Goal: Information Seeking & Learning: Learn about a topic

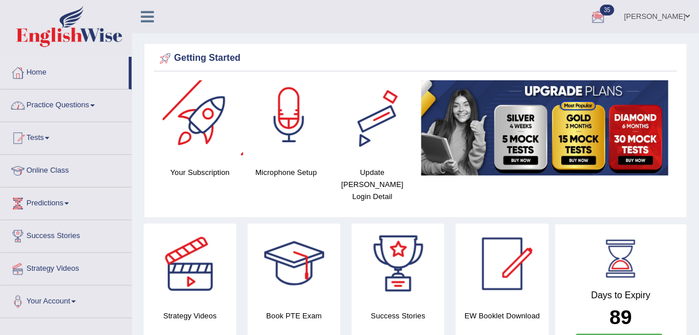
drag, startPoint x: 78, startPoint y: 104, endPoint x: 88, endPoint y: 178, distance: 74.9
click at [78, 104] on link "Practice Questions" at bounding box center [66, 104] width 131 height 29
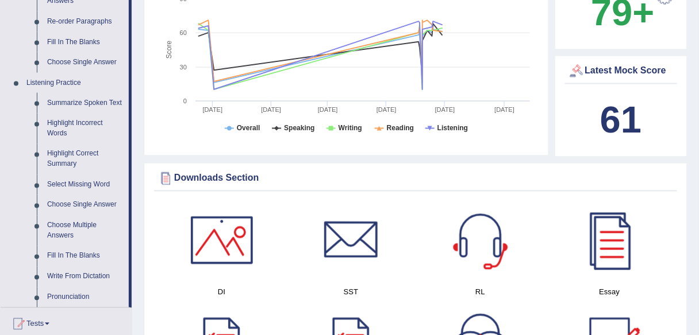
scroll to position [428, 0]
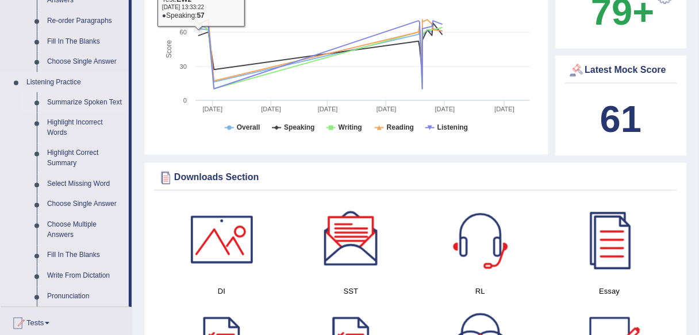
click at [108, 99] on link "Summarize Spoken Text" at bounding box center [85, 102] width 87 height 21
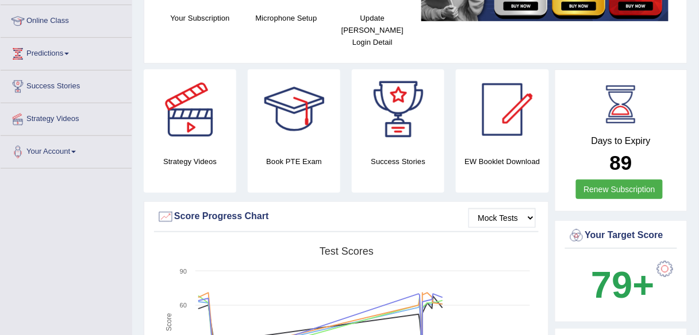
scroll to position [288, 0]
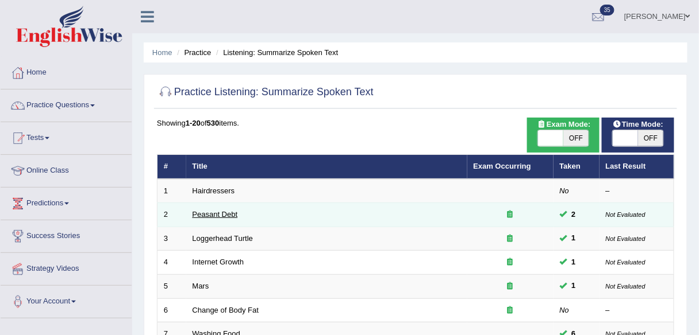
click at [214, 214] on link "Peasant Debt" at bounding box center [214, 214] width 45 height 9
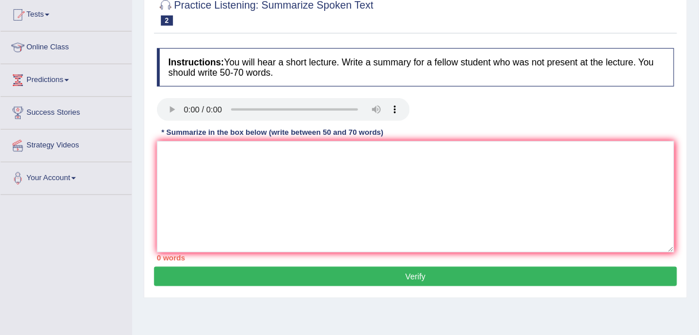
scroll to position [138, 0]
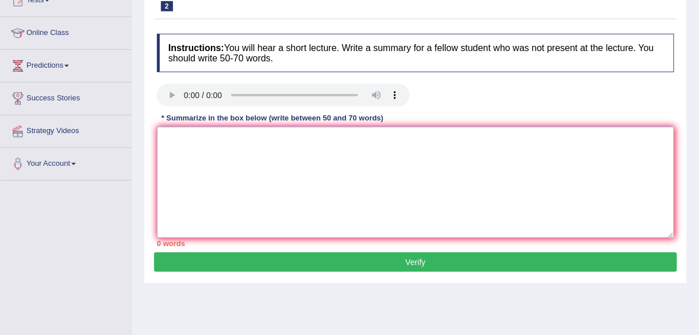
paste textarea "The speaker provided a comprehensive overview of [main topic], highlighting sev…"
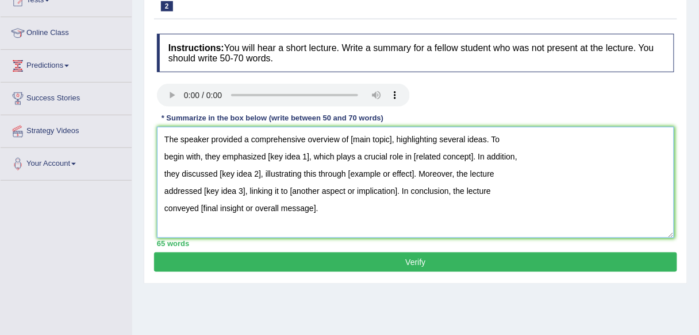
click at [163, 206] on textarea "The speaker provided a comprehensive overview of [main topic], highlighting sev…" at bounding box center [415, 182] width 517 height 111
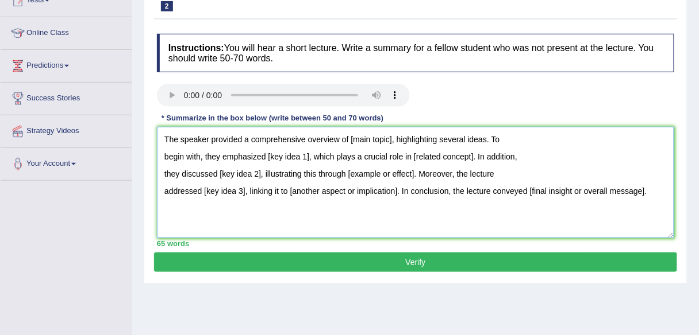
click at [158, 193] on textarea "The speaker provided a comprehensive overview of [main topic], highlighting sev…" at bounding box center [415, 182] width 517 height 111
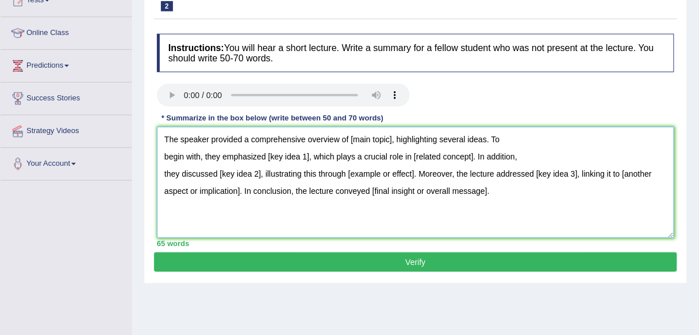
click at [159, 175] on textarea "The speaker provided a comprehensive overview of [main topic], highlighting sev…" at bounding box center [415, 182] width 517 height 111
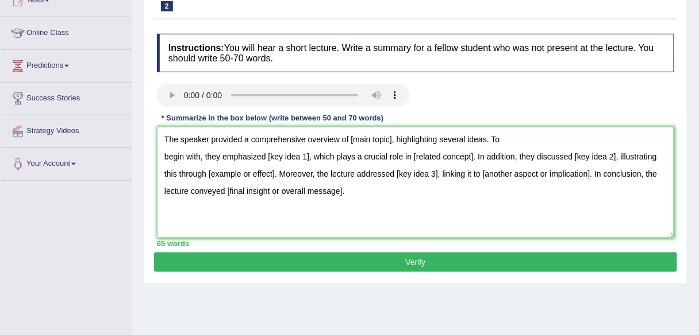
click at [159, 163] on textarea "The speaker provided a comprehensive overview of [main topic], highlighting sev…" at bounding box center [415, 182] width 517 height 111
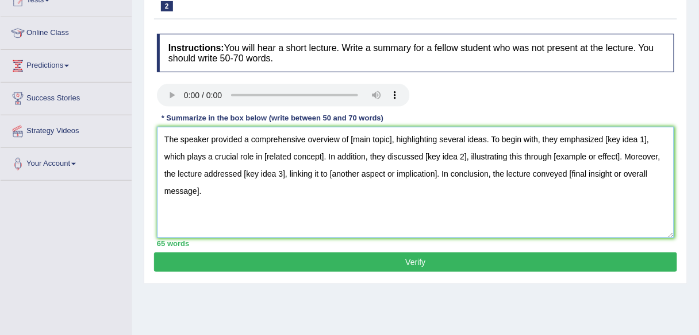
drag, startPoint x: 168, startPoint y: 130, endPoint x: 261, endPoint y: 221, distance: 130.0
click at [261, 221] on textarea "The speaker provided a comprehensive overview of [main topic], highlighting sev…" at bounding box center [415, 182] width 517 height 111
click at [271, 191] on textarea "The speaker provided a comprehensive overview of [main topic], highlighting sev…" at bounding box center [415, 182] width 517 height 111
click at [269, 211] on textarea "The speaker provided a comprehensive overview of [main topic], highlighting sev…" at bounding box center [415, 182] width 517 height 111
type textarea "The speaker provided a comprehensive overview of [main topic], highlighting sev…"
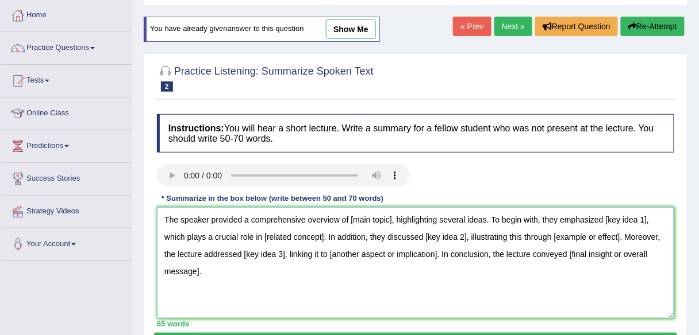
scroll to position [0, 0]
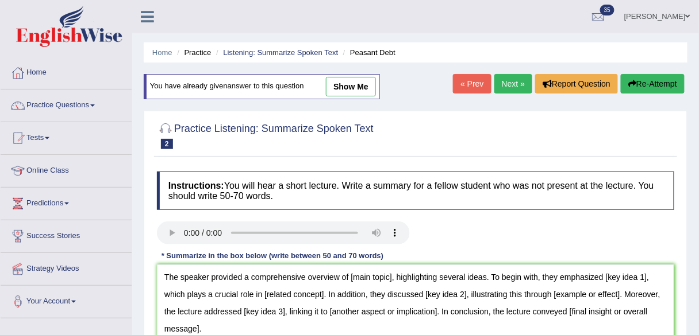
click at [634, 88] on button "Re-Attempt" at bounding box center [652, 84] width 64 height 20
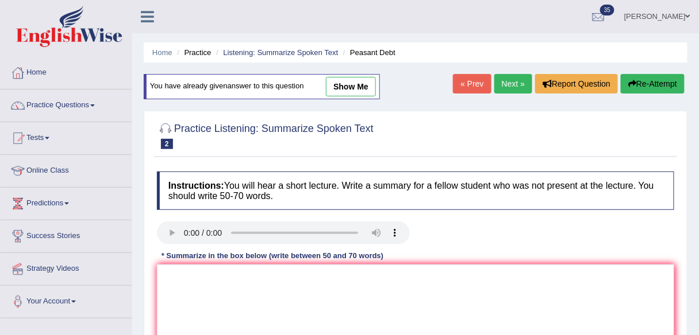
click at [359, 92] on link "show me" at bounding box center [351, 87] width 50 height 20
type textarea "The speaker provided a comprehensive overview of farmers committed suicide in I…"
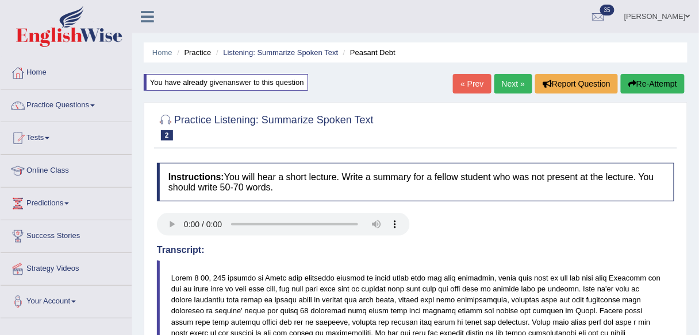
click at [464, 86] on link "« Prev" at bounding box center [472, 84] width 38 height 20
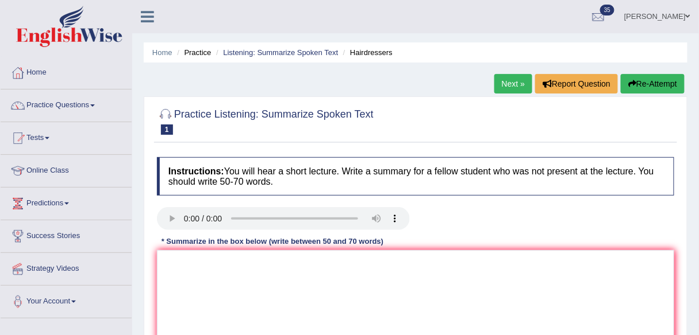
click at [516, 87] on link "Next »" at bounding box center [513, 84] width 38 height 20
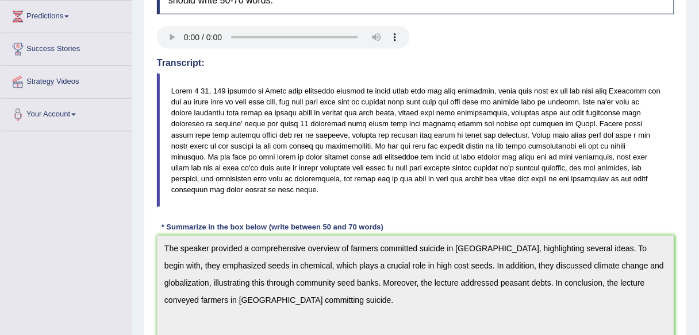
scroll to position [46, 0]
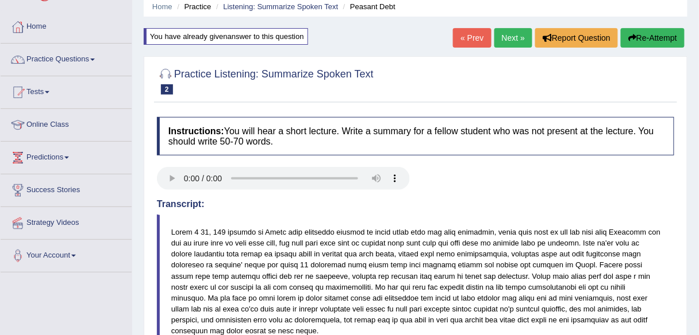
click at [650, 29] on button "Re-Attempt" at bounding box center [652, 38] width 64 height 20
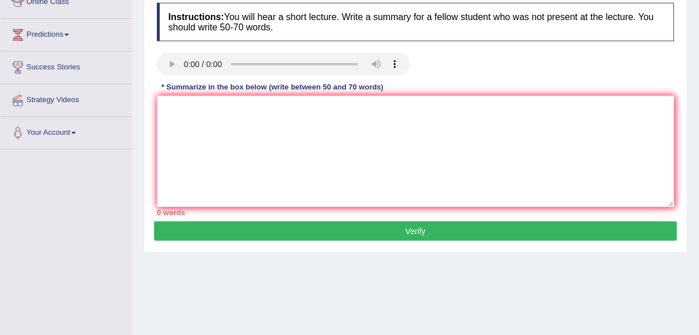
scroll to position [184, 0]
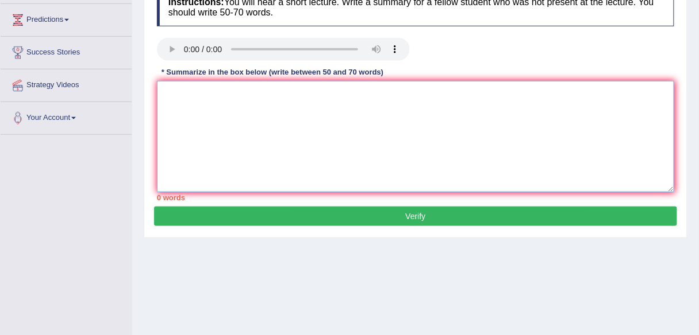
paste textarea "The speaker provided a comprehensive overview of [main topic], highlighting sev…"
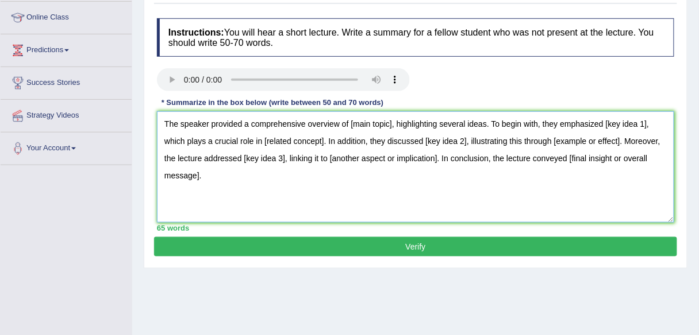
scroll to position [138, 0]
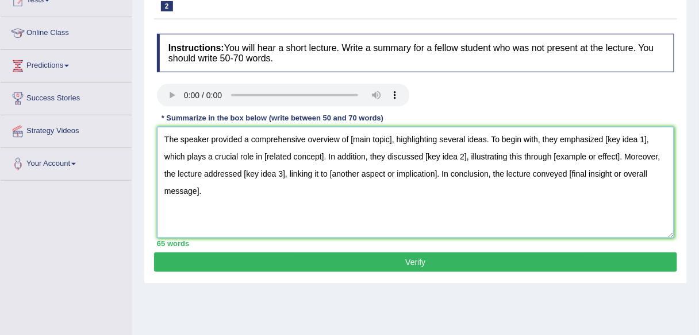
click at [392, 136] on textarea "The speaker provided a comprehensive overview of [main topic], highlighting sev…" at bounding box center [415, 182] width 517 height 111
drag, startPoint x: 392, startPoint y: 138, endPoint x: 349, endPoint y: 136, distance: 42.6
click at [349, 136] on textarea "The speaker provided a comprehensive overview of [main topic], highlighting sev…" at bounding box center [415, 182] width 517 height 111
click at [364, 169] on textarea "The speaker provided a comprehensive overview of [main topic], highlighting sev…" at bounding box center [415, 182] width 517 height 111
click at [409, 175] on textarea "The speaker provided a comprehensive overview of [main topic], highlighting sev…" at bounding box center [415, 182] width 517 height 111
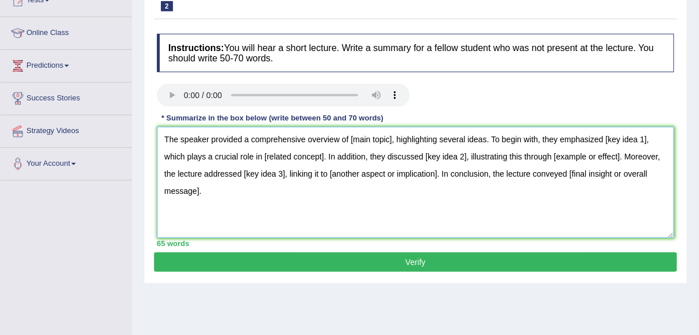
click at [431, 174] on textarea "The speaker provided a comprehensive overview of [main topic], highlighting sev…" at bounding box center [415, 182] width 517 height 111
click at [473, 176] on textarea "The speaker provided a comprehensive overview of [main topic], highlighting sev…" at bounding box center [415, 182] width 517 height 111
click at [509, 176] on textarea "The speaker provided a comprehensive overview of [main topic], highlighting sev…" at bounding box center [415, 182] width 517 height 111
click at [543, 176] on textarea "The speaker provided a comprehensive overview of [main topic], highlighting sev…" at bounding box center [415, 182] width 517 height 111
click at [225, 184] on textarea "The speaker provided a comprehensive overview of [main topic], highlighting sev…" at bounding box center [415, 182] width 517 height 111
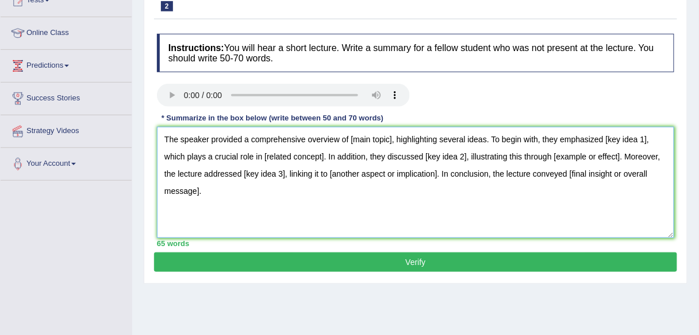
drag, startPoint x: 359, startPoint y: 159, endPoint x: 370, endPoint y: 155, distance: 11.4
click at [359, 159] on textarea "The speaker provided a comprehensive overview of [main topic], highlighting sev…" at bounding box center [415, 182] width 517 height 111
drag, startPoint x: 392, startPoint y: 137, endPoint x: 357, endPoint y: 135, distance: 34.5
click at [357, 135] on textarea "The speaker provided a comprehensive overview of [main topic], highlighting sev…" at bounding box center [415, 182] width 517 height 111
click at [361, 139] on textarea "The speaker provided a comprehensive overview of [main topic], highlighting sev…" at bounding box center [415, 182] width 517 height 111
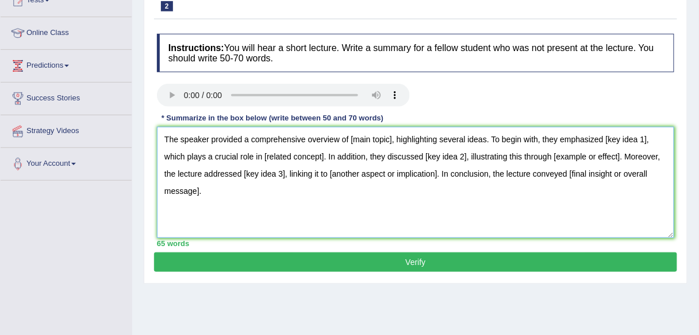
drag, startPoint x: 392, startPoint y: 136, endPoint x: 350, endPoint y: 135, distance: 41.9
click at [350, 135] on textarea "The speaker provided a comprehensive overview of [main topic], highlighting sev…" at bounding box center [415, 182] width 517 height 111
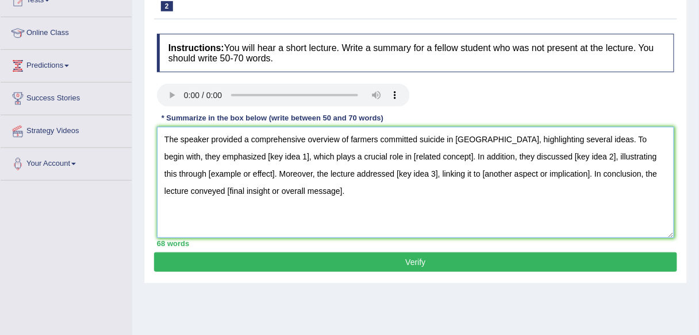
drag, startPoint x: 164, startPoint y: 135, endPoint x: 262, endPoint y: 162, distance: 101.3
click at [346, 198] on textarea "The speaker provided a comprehensive overview of farmers committed suicide in I…" at bounding box center [415, 182] width 517 height 111
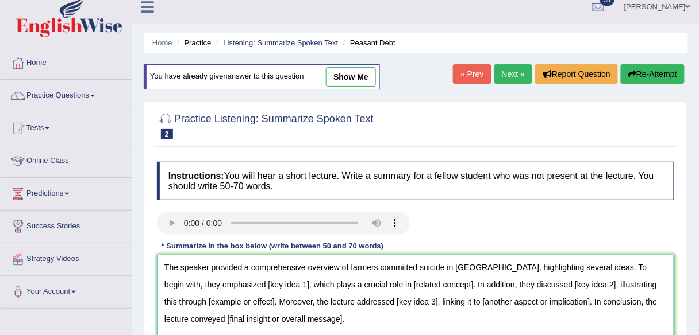
scroll to position [0, 0]
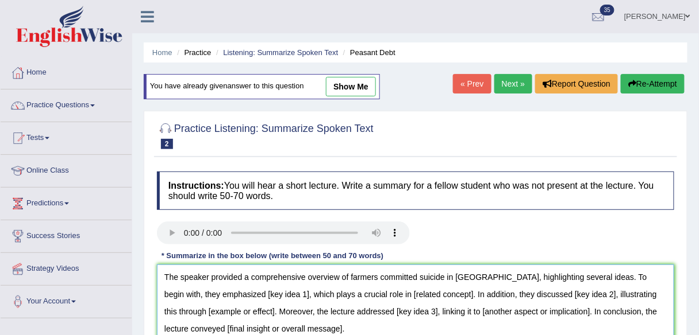
type textarea "The speaker provided a comprehensive overview of farmers committed suicide in I…"
click at [637, 85] on button "Re-Attempt" at bounding box center [652, 84] width 64 height 20
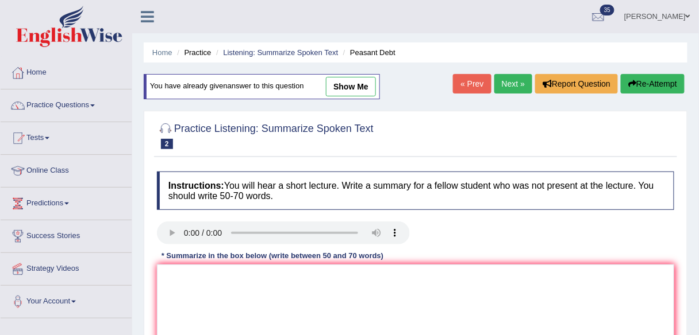
click at [359, 91] on link "show me" at bounding box center [351, 87] width 50 height 20
type textarea "The speaker provided a comprehensive overview of farmers committed suicide in I…"
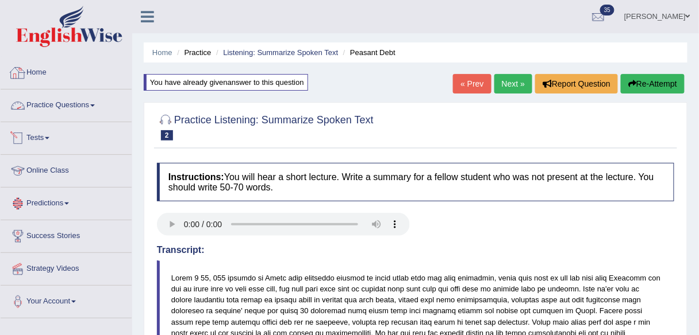
click at [48, 70] on link "Home" at bounding box center [66, 71] width 131 height 29
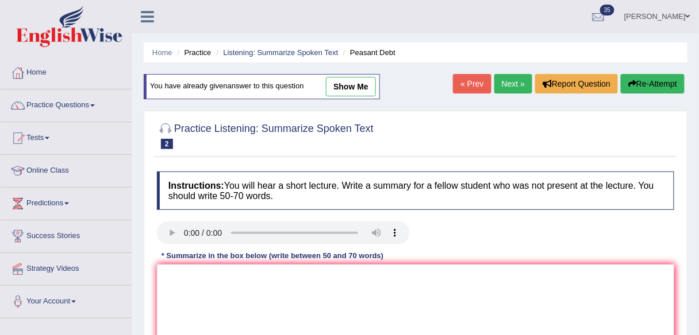
click at [465, 88] on link "« Prev" at bounding box center [472, 84] width 38 height 20
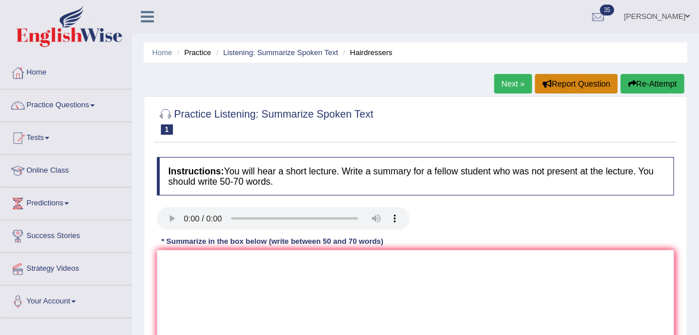
drag, startPoint x: 595, startPoint y: 159, endPoint x: 595, endPoint y: 75, distance: 83.9
click at [595, 75] on div "Home Practice Listening: Summarize Spoken Text Hairdressers Next » Report Quest…" at bounding box center [415, 287] width 566 height 574
click at [349, 141] on div "Practice Listening: Summarize Spoken Text 1 Hairdressers" at bounding box center [415, 123] width 523 height 40
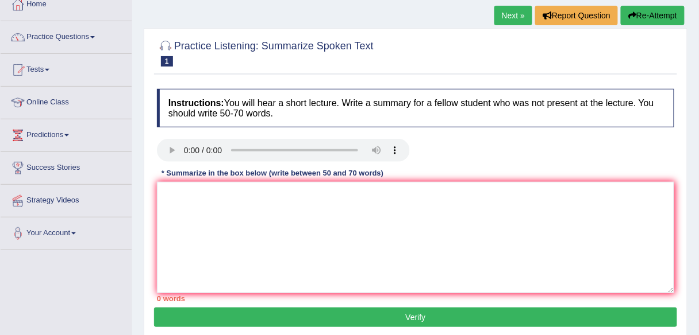
scroll to position [92, 0]
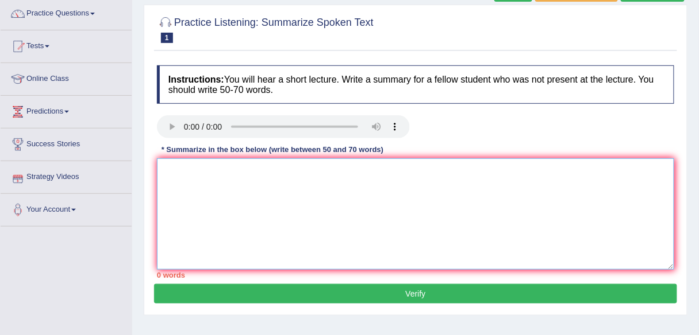
click at [202, 180] on textarea at bounding box center [415, 214] width 517 height 111
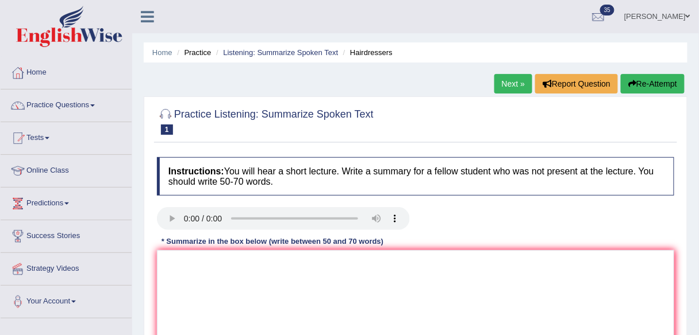
scroll to position [46, 0]
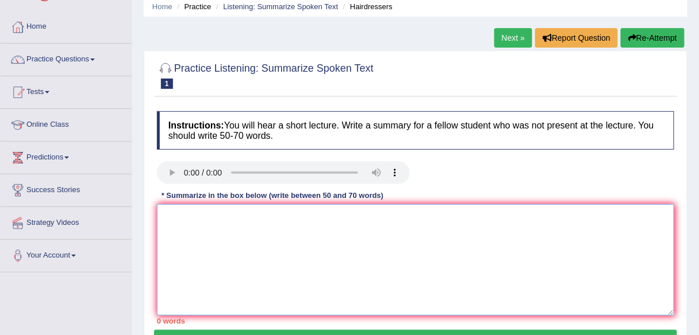
drag, startPoint x: 32, startPoint y: 4, endPoint x: 511, endPoint y: 244, distance: 536.4
click at [511, 244] on textarea at bounding box center [415, 260] width 517 height 111
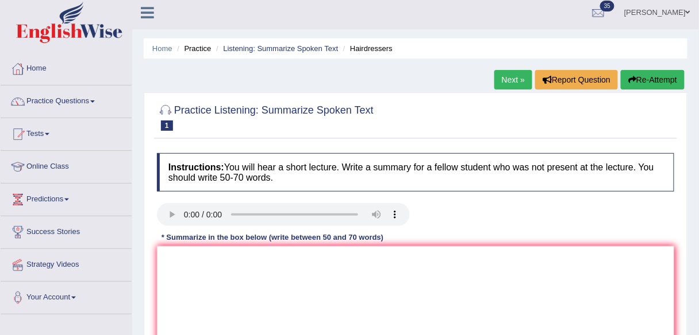
scroll to position [0, 0]
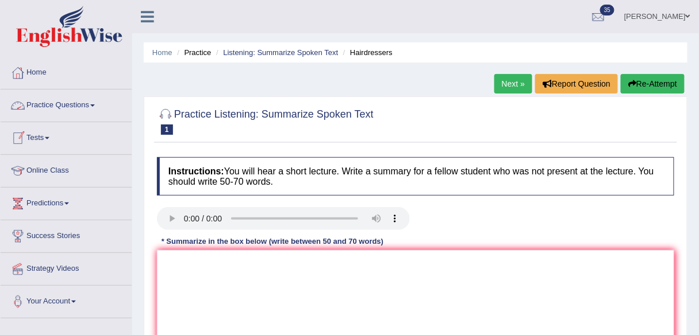
click at [98, 108] on link "Practice Questions" at bounding box center [66, 104] width 131 height 29
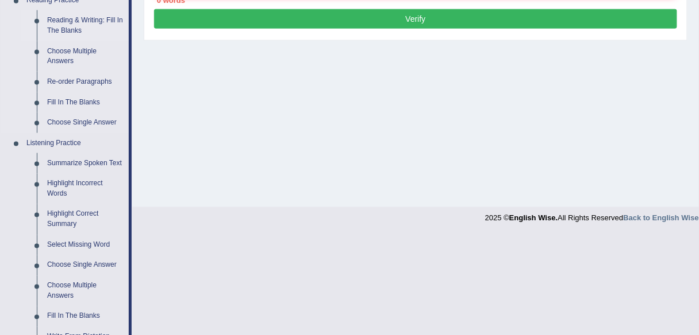
scroll to position [368, 0]
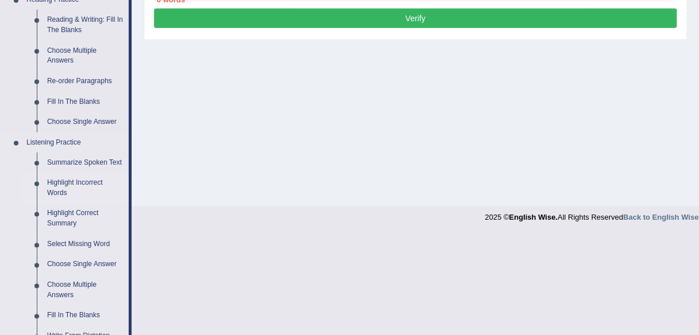
click at [61, 188] on link "Highlight Incorrect Words" at bounding box center [85, 188] width 87 height 30
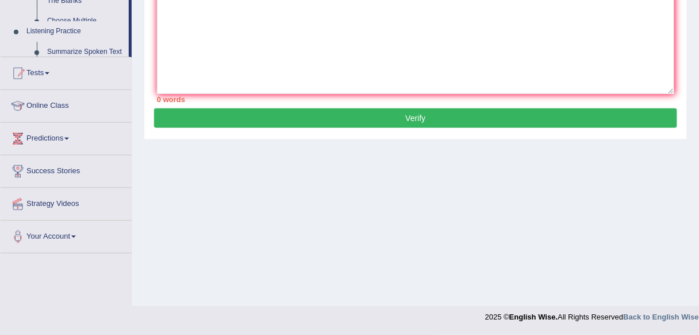
scroll to position [178, 0]
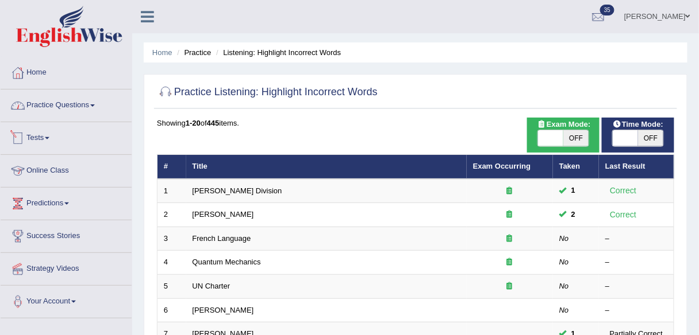
click at [90, 106] on link "Practice Questions" at bounding box center [66, 104] width 131 height 29
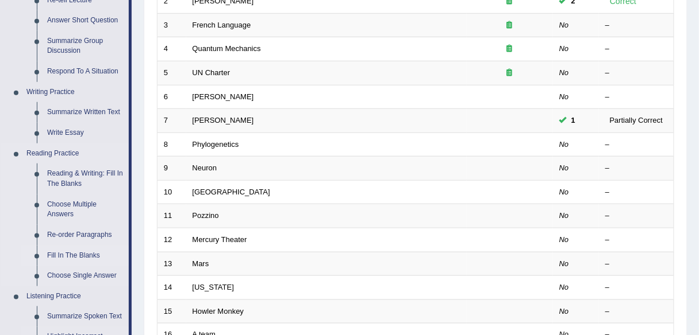
scroll to position [276, 0]
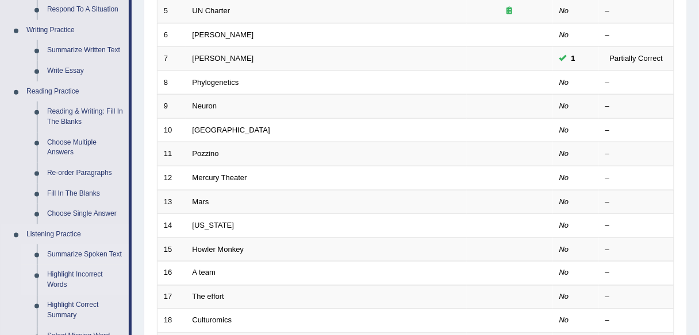
click at [82, 256] on link "Summarize Spoken Text" at bounding box center [85, 255] width 87 height 21
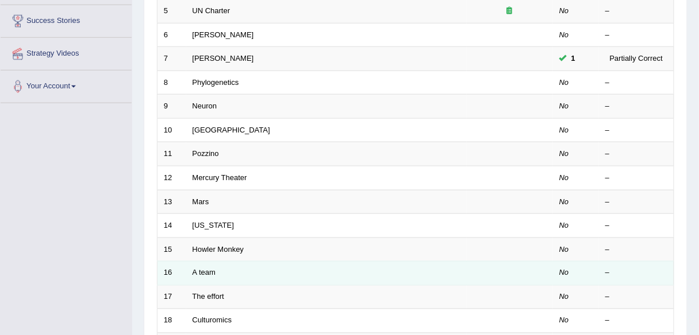
scroll to position [420, 0]
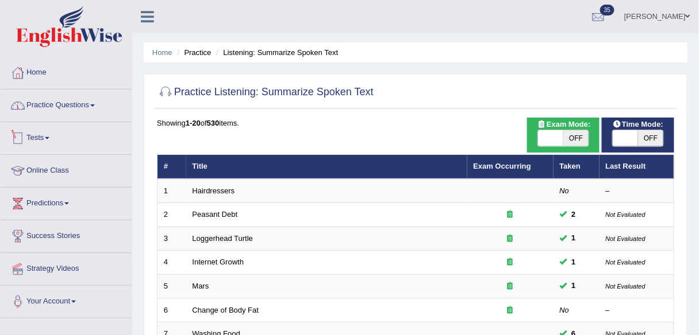
drag, startPoint x: 76, startPoint y: 117, endPoint x: 79, endPoint y: 122, distance: 5.9
click at [76, 116] on link "Practice Questions" at bounding box center [66, 104] width 131 height 29
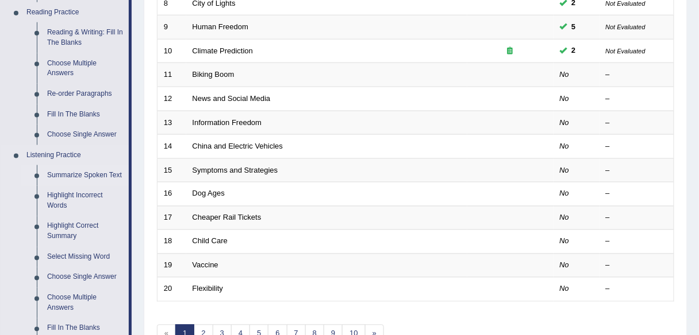
scroll to position [368, 0]
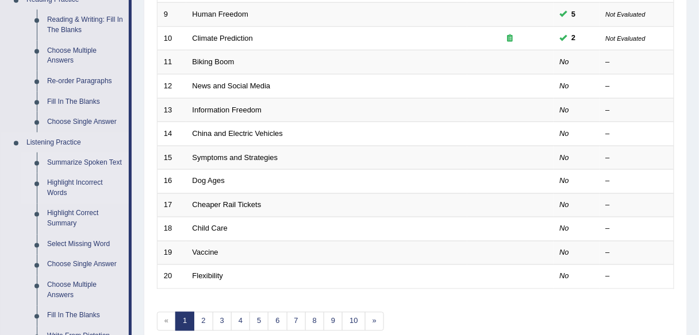
click at [72, 188] on link "Highlight Incorrect Words" at bounding box center [85, 188] width 87 height 30
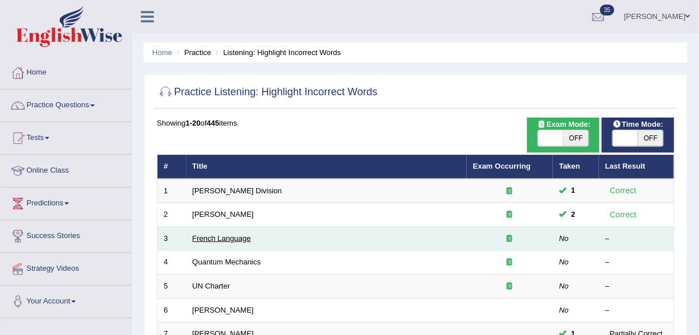
click at [207, 238] on link "French Language" at bounding box center [221, 238] width 59 height 9
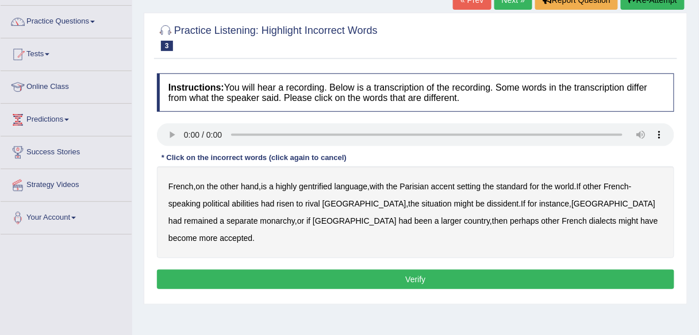
scroll to position [92, 0]
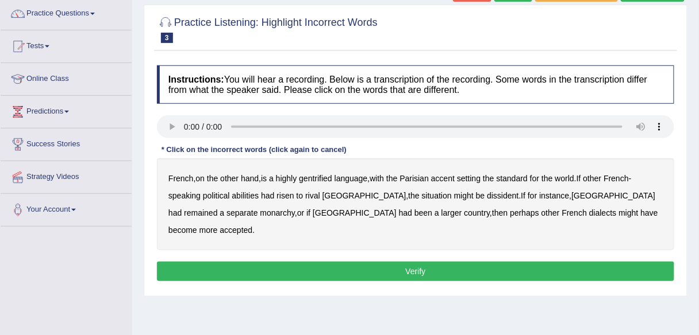
click at [317, 179] on b "gentrified" at bounding box center [315, 178] width 33 height 9
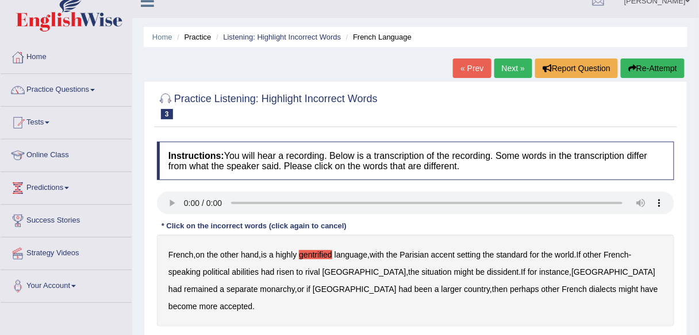
scroll to position [0, 0]
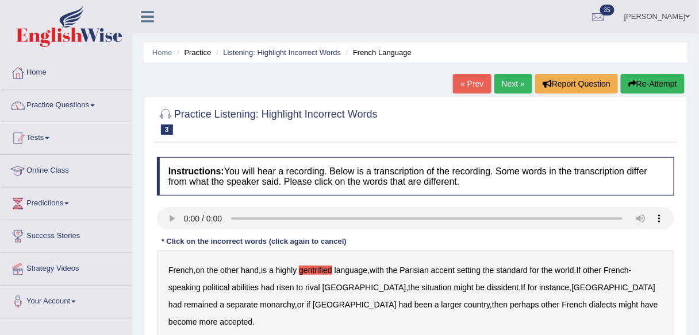
click at [512, 84] on link "Next »" at bounding box center [513, 84] width 38 height 20
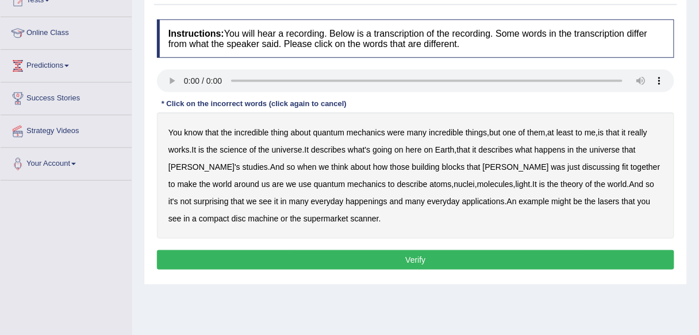
click at [234, 149] on b "science" at bounding box center [233, 149] width 27 height 9
click at [582, 170] on b "discussing" at bounding box center [600, 167] width 37 height 9
click at [346, 202] on b "happenings" at bounding box center [366, 201] width 41 height 9
click at [248, 219] on b "machine" at bounding box center [263, 218] width 30 height 9
click at [334, 255] on button "Verify" at bounding box center [415, 260] width 517 height 20
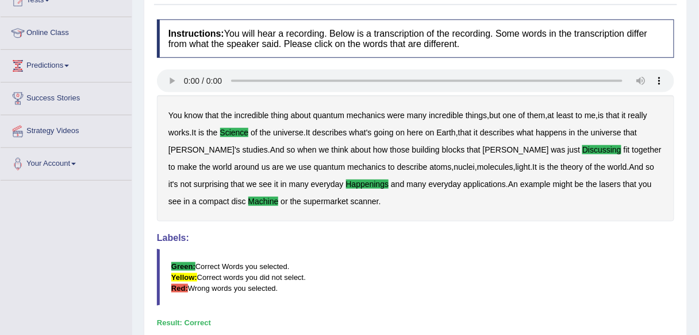
click at [553, 182] on b "might" at bounding box center [563, 184] width 20 height 9
click at [553, 180] on b "might" at bounding box center [563, 184] width 20 height 9
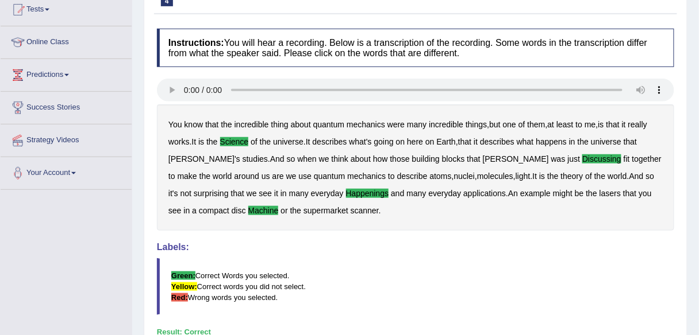
scroll to position [138, 0]
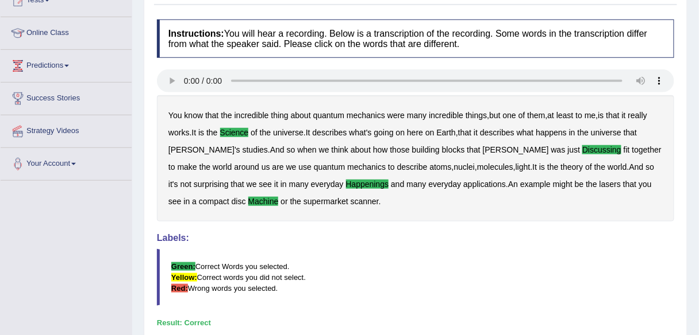
click at [520, 185] on b "example" at bounding box center [535, 184] width 30 height 9
click at [520, 187] on b "example" at bounding box center [535, 184] width 30 height 9
click at [553, 183] on b "might" at bounding box center [563, 184] width 20 height 9
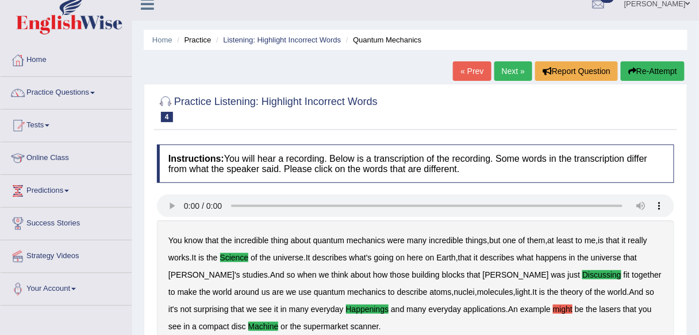
scroll to position [0, 0]
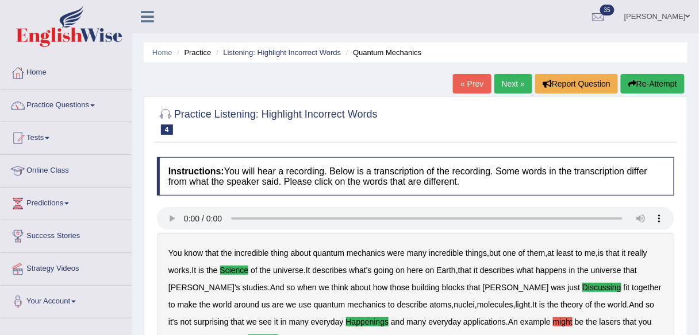
click at [510, 84] on link "Next »" at bounding box center [513, 84] width 38 height 20
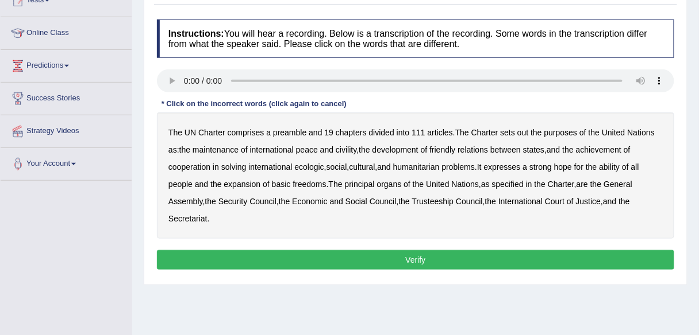
click at [523, 136] on b "out" at bounding box center [522, 132] width 11 height 9
click at [345, 151] on b "civility" at bounding box center [345, 149] width 21 height 9
click at [315, 169] on b "ecologic" at bounding box center [309, 167] width 29 height 9
click at [619, 167] on b "ability" at bounding box center [609, 167] width 21 height 9
click at [317, 268] on button "Verify" at bounding box center [415, 260] width 517 height 20
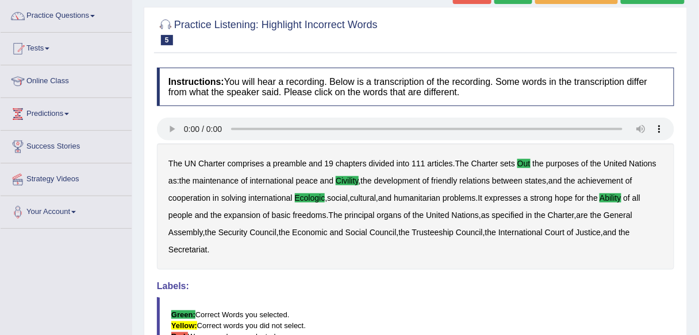
scroll to position [84, 0]
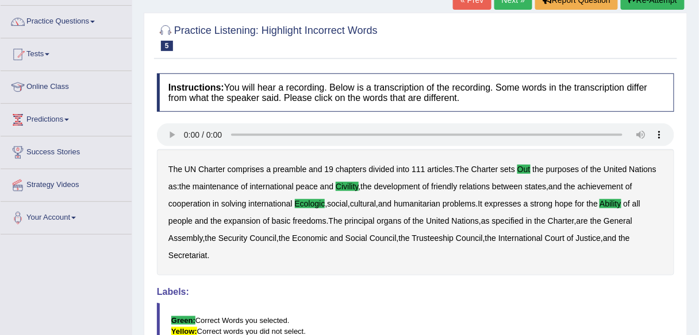
click at [561, 184] on b "and" at bounding box center [554, 186] width 13 height 9
click at [561, 180] on div "The UN Charter comprises a preamble and 19 chapters divided into 111 articles .…" at bounding box center [415, 212] width 517 height 126
click at [562, 172] on b "purposes" at bounding box center [562, 169] width 33 height 9
click at [566, 180] on div "The UN Charter comprises a preamble and 19 chapters divided into 111 articles .…" at bounding box center [415, 212] width 517 height 126
click at [564, 172] on b "purposes" at bounding box center [562, 169] width 33 height 9
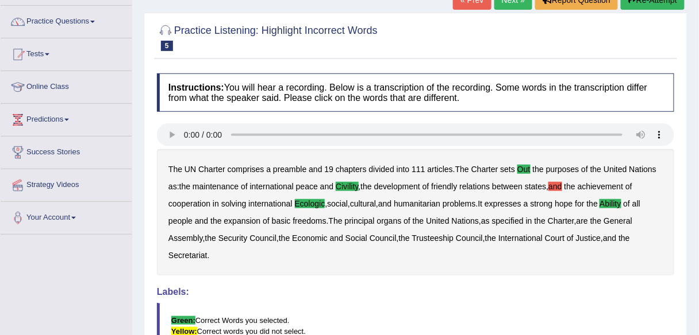
click at [561, 186] on b "and" at bounding box center [554, 186] width 13 height 9
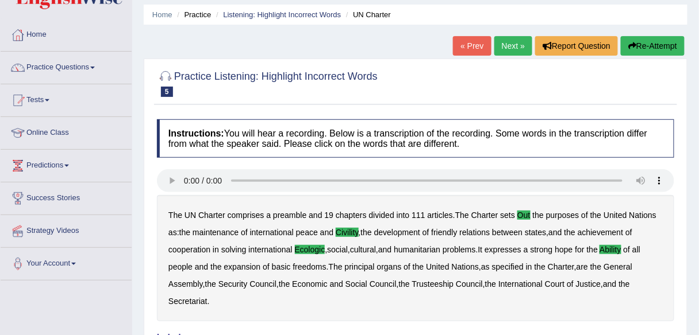
scroll to position [0, 0]
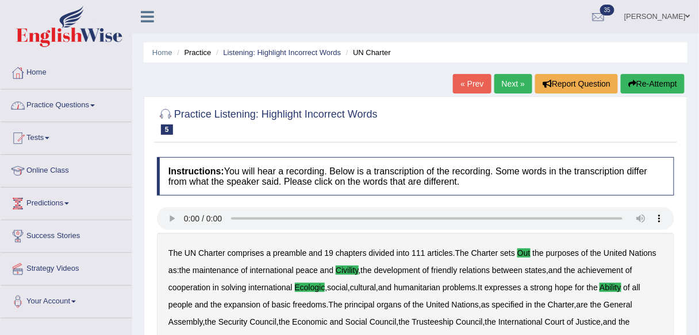
click at [88, 109] on link "Practice Questions" at bounding box center [66, 104] width 131 height 29
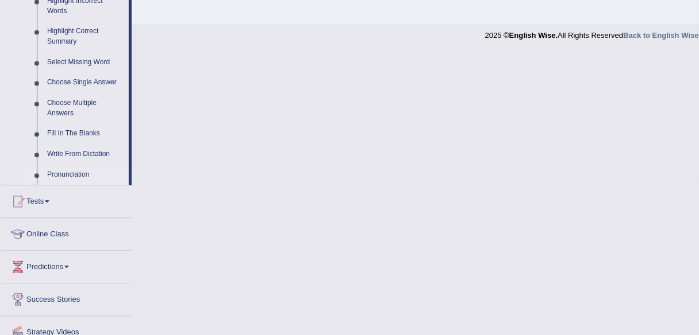
scroll to position [550, 0]
click at [88, 135] on link "Fill In The Blanks" at bounding box center [85, 134] width 87 height 21
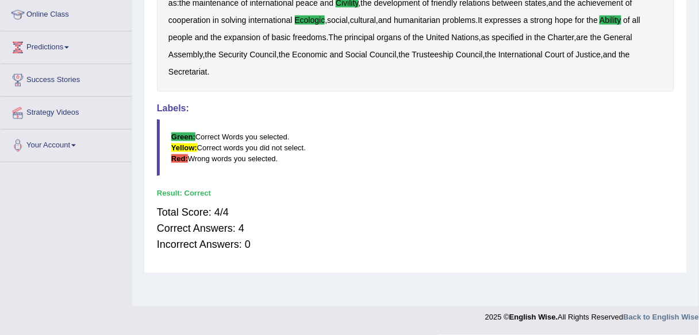
scroll to position [187, 0]
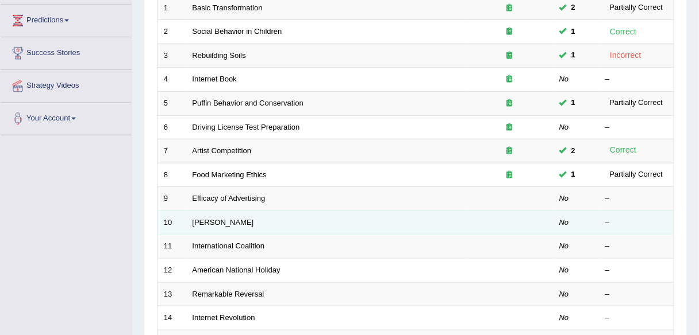
scroll to position [184, 0]
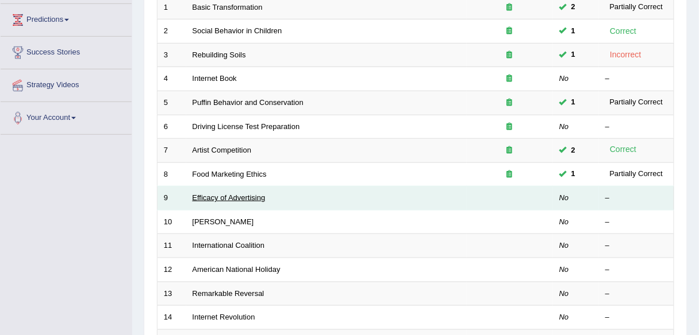
click at [234, 198] on link "Efficacy of Advertising" at bounding box center [228, 198] width 73 height 9
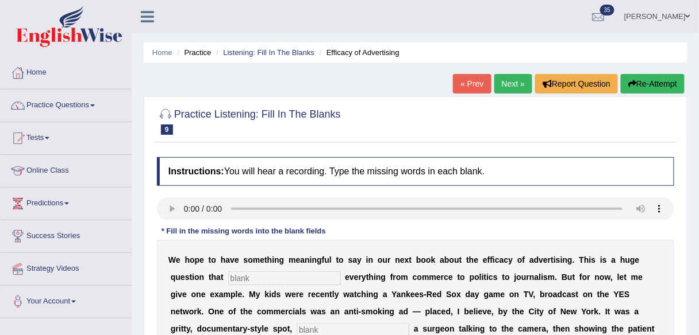
click at [494, 91] on link "Next »" at bounding box center [513, 84] width 38 height 20
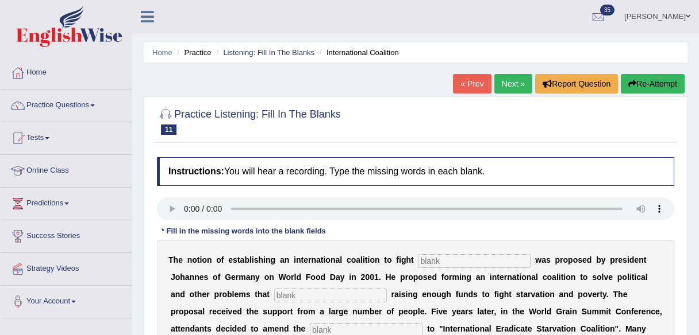
drag, startPoint x: 0, startPoint y: 0, endPoint x: 514, endPoint y: 90, distance: 521.3
click at [514, 90] on link "Next »" at bounding box center [513, 84] width 38 height 20
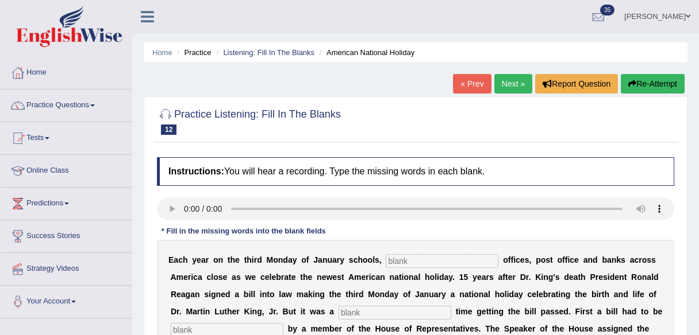
click at [514, 90] on link "Next »" at bounding box center [513, 84] width 38 height 20
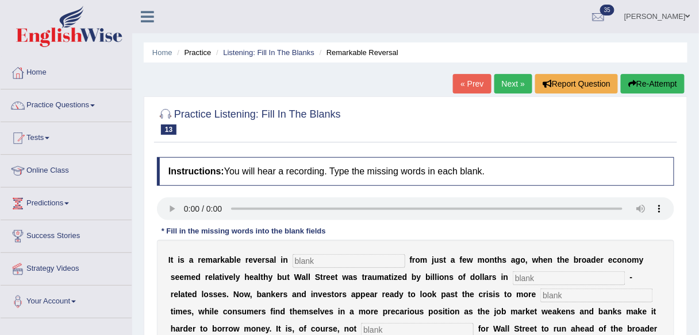
drag, startPoint x: 0, startPoint y: 0, endPoint x: 514, endPoint y: 90, distance: 521.3
click at [514, 90] on link "Next »" at bounding box center [513, 84] width 38 height 20
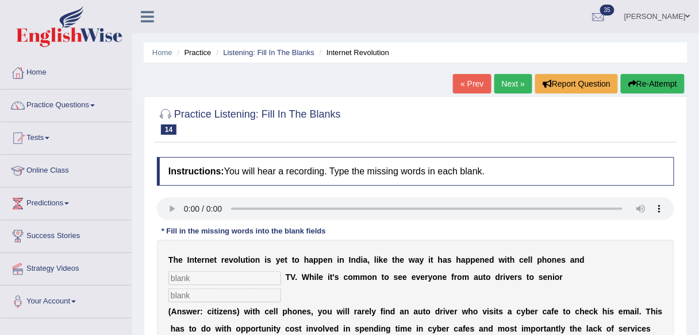
click at [307, 57] on li "Listening: Fill In The Blanks" at bounding box center [263, 52] width 101 height 11
click at [307, 55] on link "Listening: Fill In The Blanks" at bounding box center [268, 52] width 91 height 9
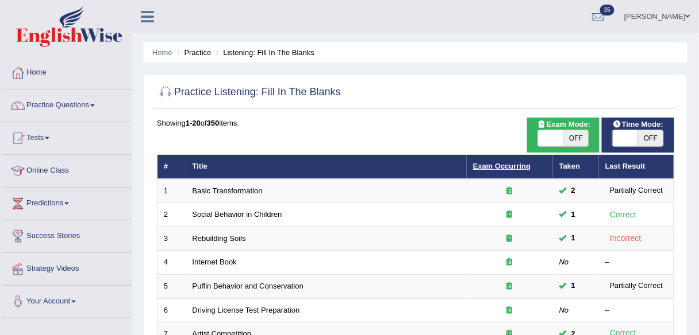
click at [481, 163] on link "Exam Occurring" at bounding box center [501, 166] width 57 height 9
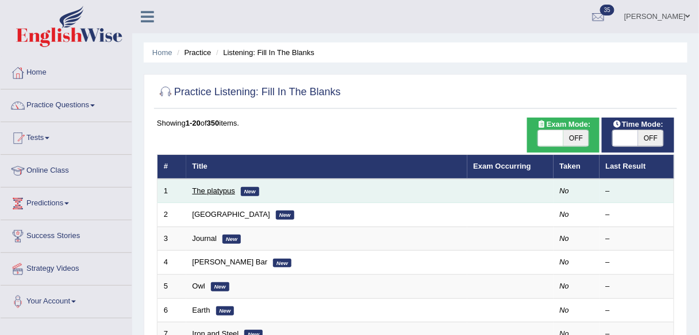
click at [219, 189] on link "The platypus" at bounding box center [213, 191] width 43 height 9
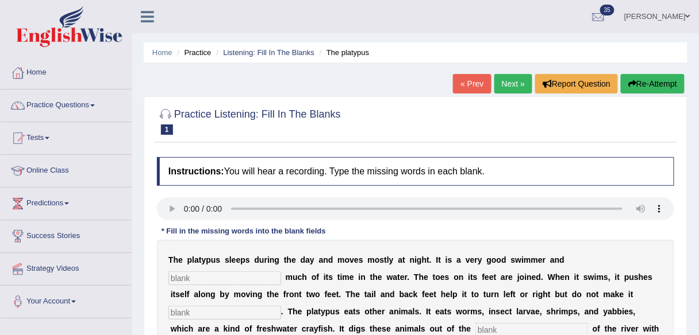
click at [512, 83] on link "Next »" at bounding box center [513, 84] width 38 height 20
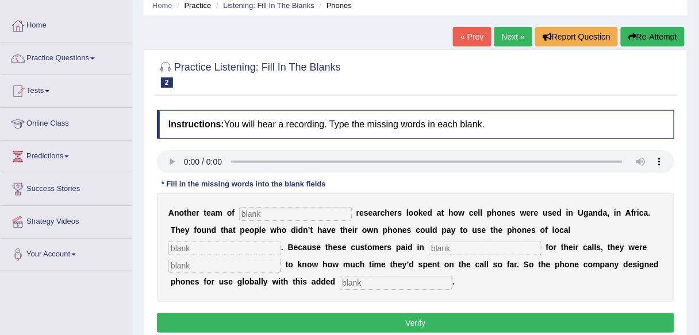
scroll to position [46, 0]
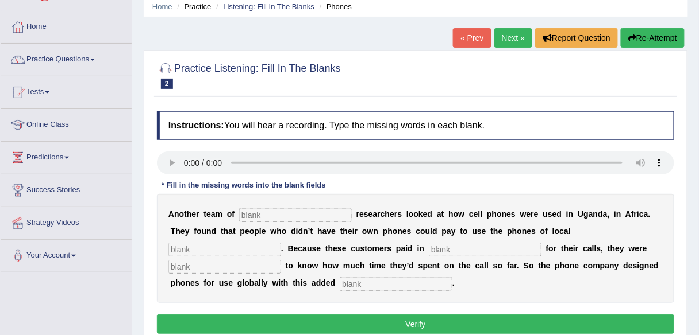
click at [285, 215] on input "text" at bounding box center [295, 216] width 113 height 14
click at [266, 210] on input "text" at bounding box center [295, 216] width 113 height 14
type input "ethnographic"
click at [207, 246] on input "text" at bounding box center [224, 250] width 113 height 14
type input "entre"
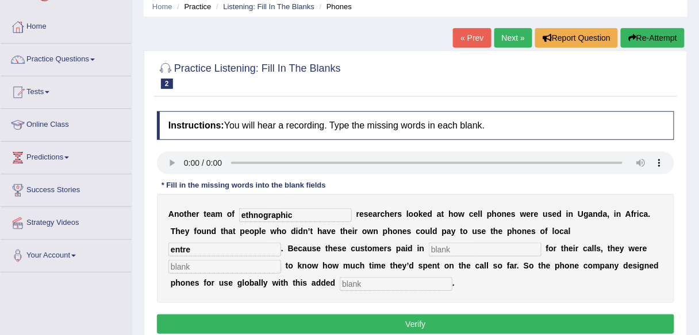
click at [485, 246] on input "text" at bounding box center [485, 250] width 113 height 14
type input "advance"
click at [233, 265] on input "text" at bounding box center [224, 267] width 113 height 14
type input "spent"
click at [394, 285] on input "text" at bounding box center [396, 284] width 113 height 14
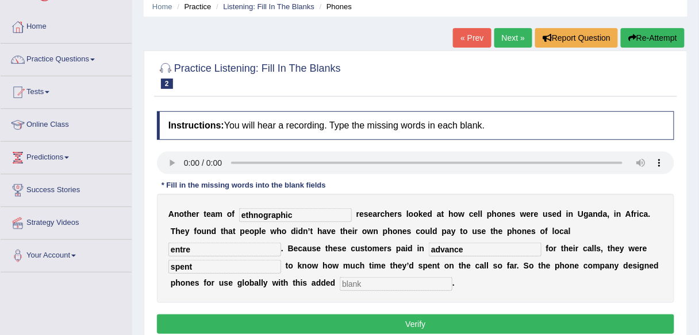
click at [394, 285] on input "text" at bounding box center [396, 284] width 113 height 14
type input "feature"
click at [235, 255] on input "entre" at bounding box center [224, 250] width 113 height 14
type input "entreprenure"
drag, startPoint x: 243, startPoint y: 214, endPoint x: 250, endPoint y: 222, distance: 11.0
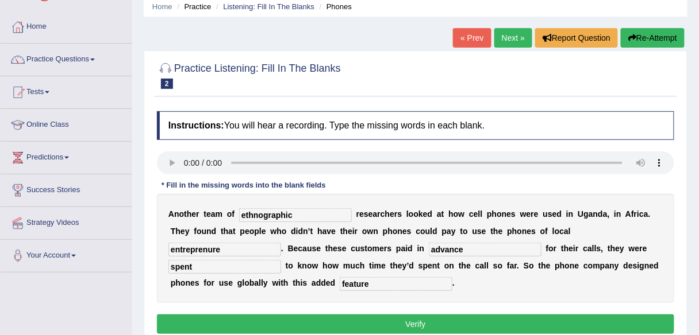
click at [245, 217] on input "ethnographic" at bounding box center [295, 216] width 113 height 14
type input "Ethnographic"
click at [221, 246] on input "entreprenure" at bounding box center [224, 250] width 113 height 14
type input "entreprenuer"
click at [367, 321] on button "Verify" at bounding box center [415, 325] width 517 height 20
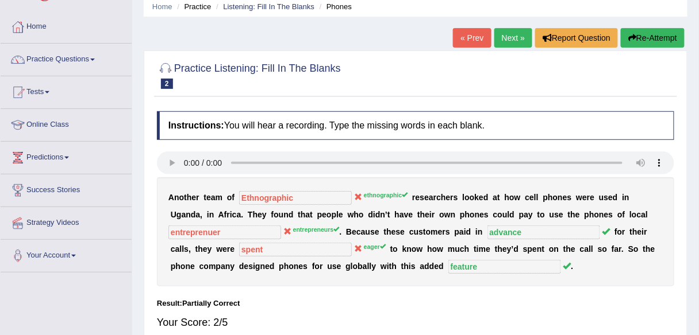
click at [511, 43] on link "Next »" at bounding box center [513, 38] width 38 height 20
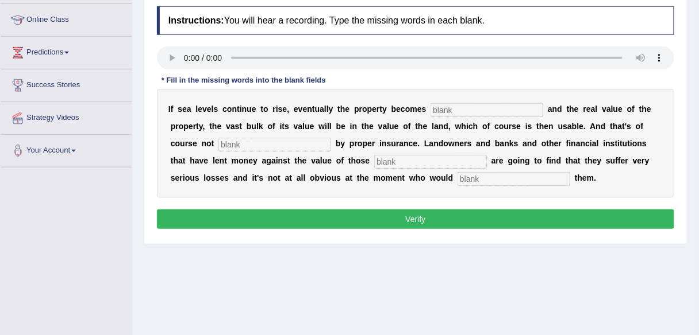
scroll to position [138, 0]
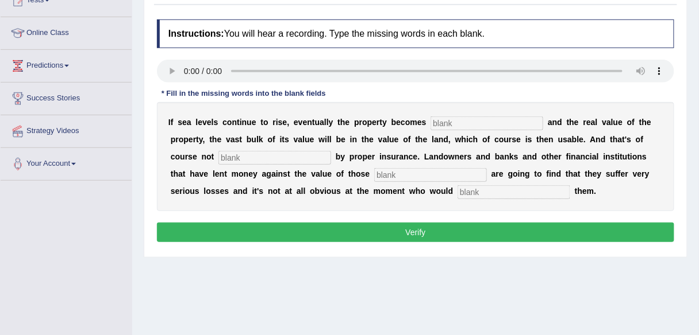
click at [446, 119] on input "text" at bounding box center [486, 124] width 113 height 14
click at [449, 119] on input "text" at bounding box center [486, 124] width 113 height 14
click at [492, 122] on input "text" at bounding box center [486, 124] width 113 height 14
click at [279, 160] on input "text" at bounding box center [274, 158] width 113 height 14
click at [464, 122] on input "en" at bounding box center [486, 124] width 113 height 14
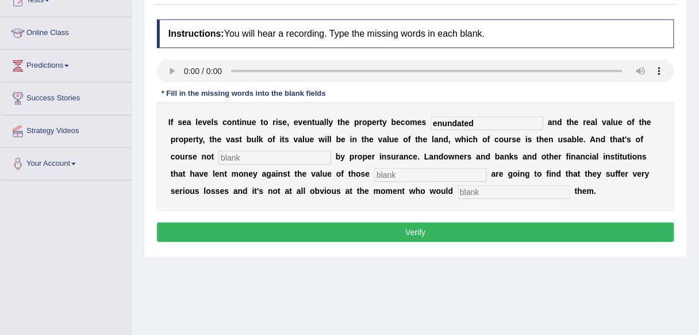
type input "enundated"
click at [277, 156] on input "text" at bounding box center [274, 158] width 113 height 14
click at [375, 173] on input "text" at bounding box center [430, 175] width 113 height 14
type input "properties"
click at [499, 188] on input "text" at bounding box center [513, 193] width 113 height 14
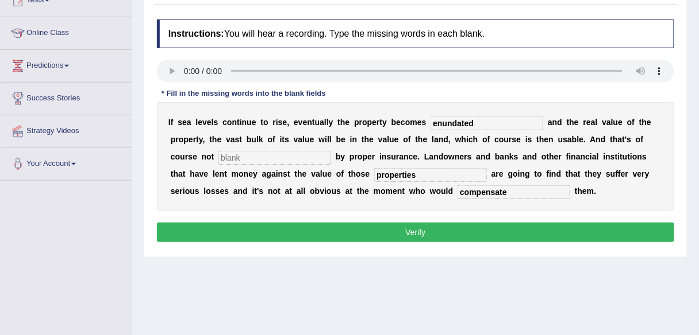
type input "compensate"
click at [227, 156] on input "text" at bounding box center [274, 158] width 113 height 14
click at [438, 123] on input "enundated" at bounding box center [486, 124] width 113 height 14
type input "inundated"
click at [254, 159] on input "text" at bounding box center [274, 158] width 113 height 14
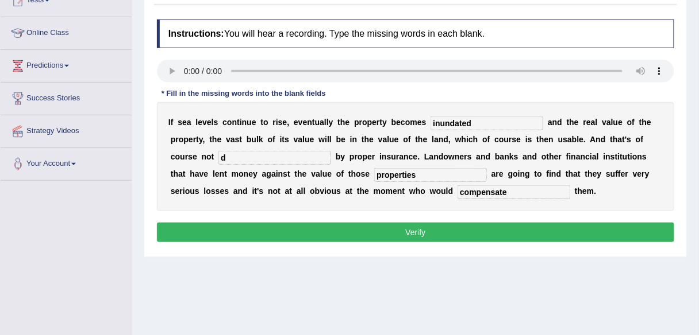
type input "d"
click at [309, 232] on button "Verify" at bounding box center [415, 233] width 517 height 20
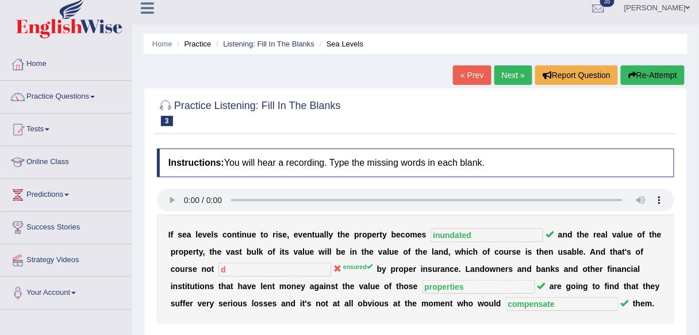
scroll to position [0, 0]
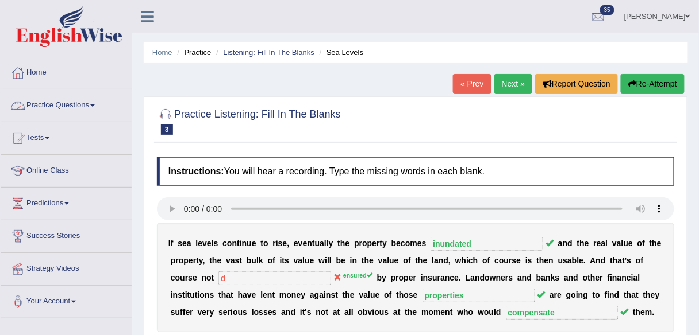
click at [93, 102] on link "Practice Questions" at bounding box center [66, 104] width 131 height 29
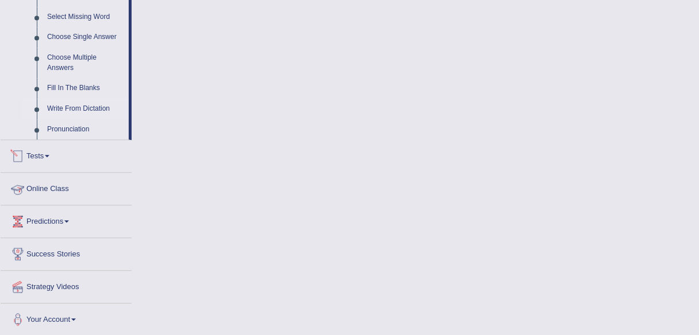
click at [87, 110] on link "Write From Dictation" at bounding box center [85, 109] width 87 height 21
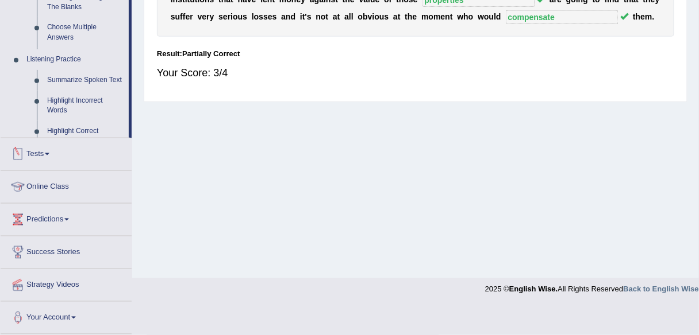
scroll to position [268, 0]
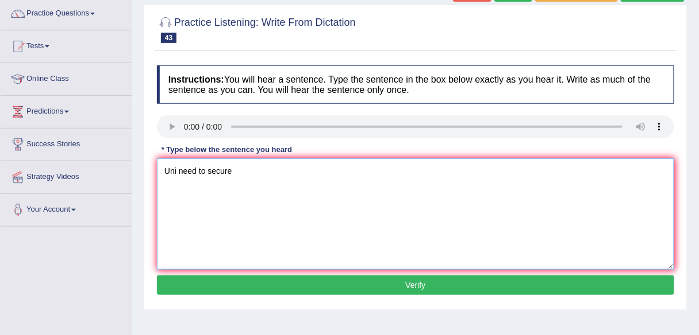
click at [269, 177] on textarea "Uni need to secure" at bounding box center [415, 214] width 517 height 111
drag, startPoint x: 175, startPoint y: 168, endPoint x: 182, endPoint y: 179, distance: 12.1
click at [175, 168] on textarea "Uni need to secure the grants to research subjet." at bounding box center [415, 214] width 517 height 111
click at [400, 169] on textarea "University Universities need to secure the grants to research subjet." at bounding box center [415, 214] width 517 height 111
type textarea "University Universities need to secure the grants to research subject subjects."
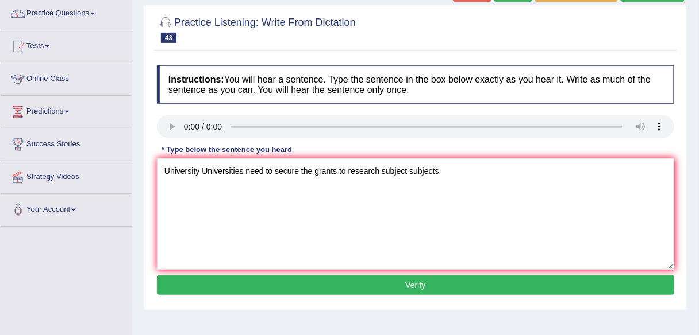
click at [363, 293] on button "Verify" at bounding box center [415, 286] width 517 height 20
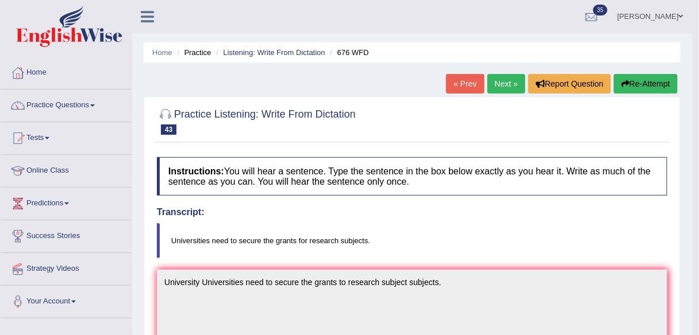
click at [502, 87] on link "Next »" at bounding box center [506, 84] width 38 height 20
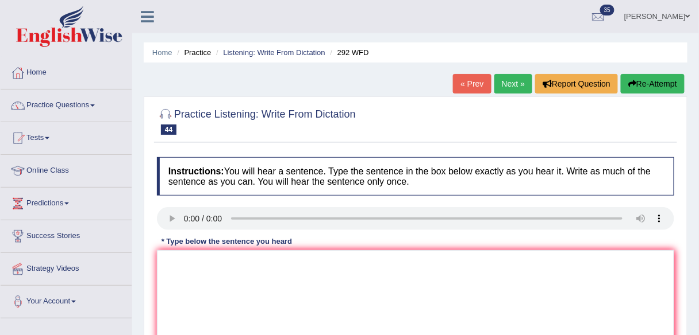
click at [334, 151] on div "Practice Listening: Write From Dictation 44 292 WFD Instructions: You will hear…" at bounding box center [415, 250] width 543 height 306
drag, startPoint x: 252, startPoint y: 260, endPoint x: 254, endPoint y: 252, distance: 8.2
click at [252, 260] on textarea at bounding box center [415, 305] width 517 height 111
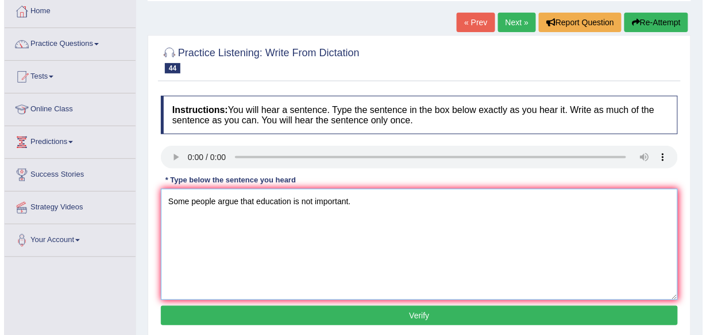
scroll to position [83, 0]
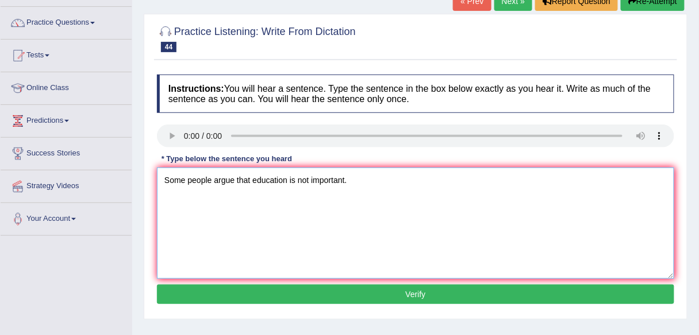
click at [238, 179] on textarea "Some people argue that education is not important." at bounding box center [415, 223] width 517 height 111
type textarea "Some people argue argued that education is not important."
click at [302, 297] on button "Verify" at bounding box center [415, 295] width 517 height 20
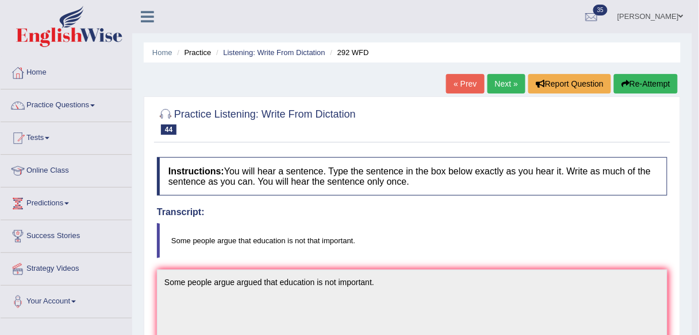
scroll to position [0, 0]
click at [507, 78] on link "Next »" at bounding box center [506, 84] width 38 height 20
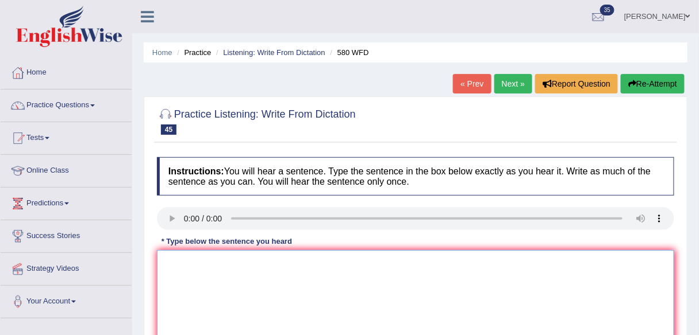
click at [317, 272] on textarea at bounding box center [415, 305] width 517 height 111
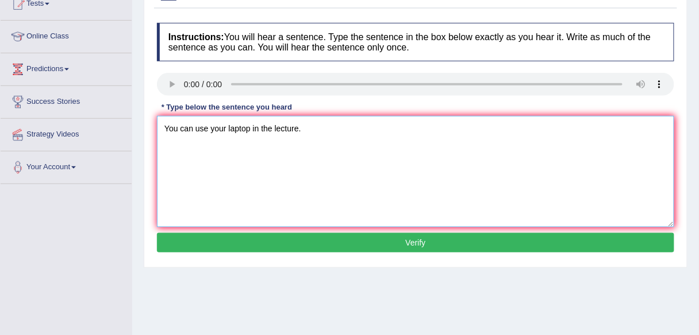
scroll to position [138, 0]
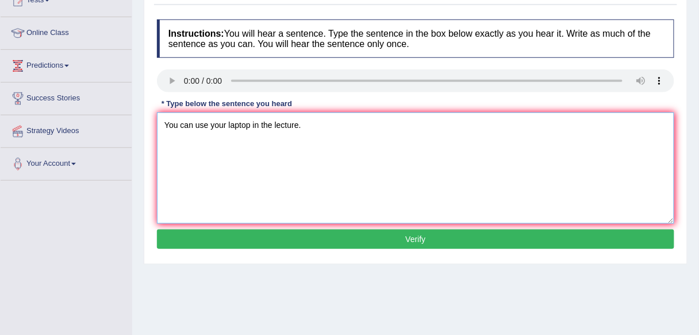
type textarea "You can use your laptop in the lecture."
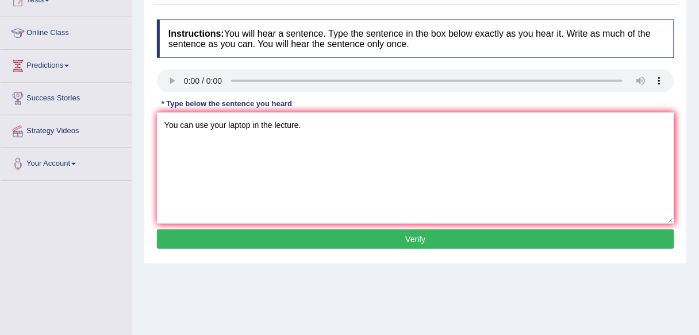
click at [341, 231] on button "Verify" at bounding box center [415, 240] width 517 height 20
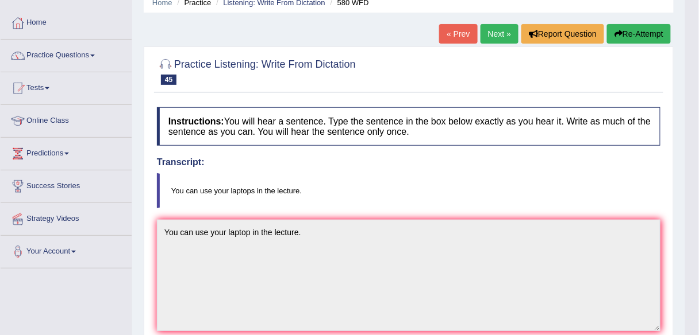
scroll to position [0, 0]
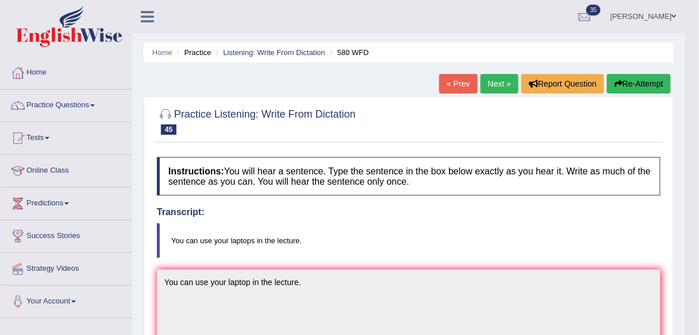
click at [624, 85] on button "Re-Attempt" at bounding box center [639, 84] width 64 height 20
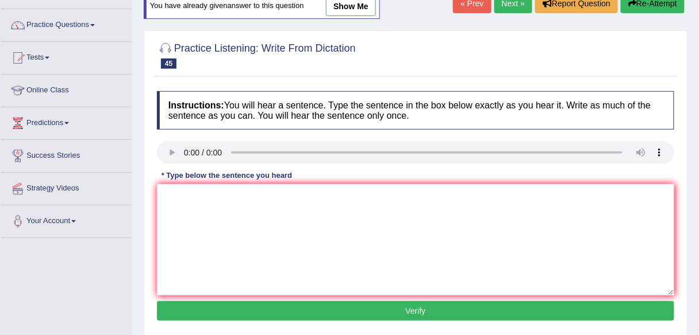
scroll to position [92, 0]
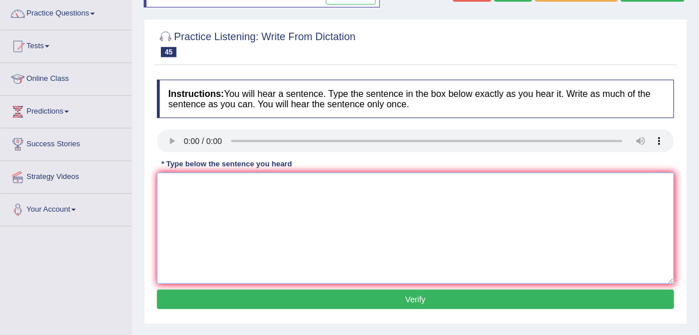
paste textarea "You can use your laptop in the lecture."
click at [249, 186] on textarea "You can use your laptop in the lecture." at bounding box center [415, 228] width 517 height 111
type textarea "You can use your laptop laptops in the lecture."
click at [306, 315] on div "Instructions: You will hear a sentence. Type the sentence in the box below exac…" at bounding box center [415, 196] width 523 height 245
click at [369, 318] on div "Practice Listening: Write From Dictation 45 580 WFD Instructions: You will hear…" at bounding box center [415, 172] width 543 height 306
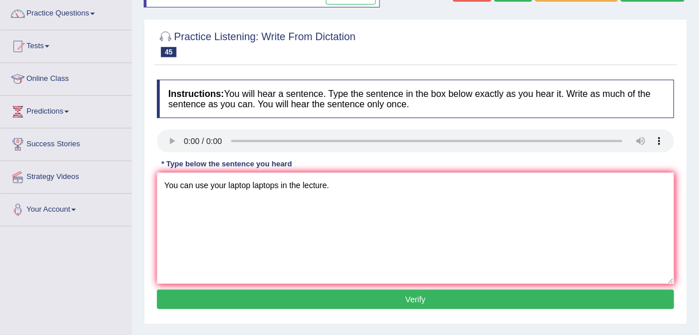
click at [367, 300] on button "Verify" at bounding box center [415, 300] width 517 height 20
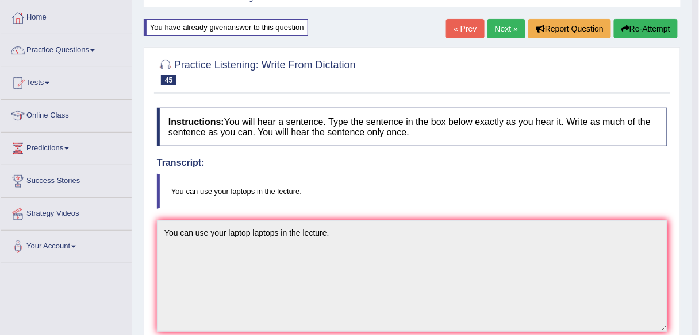
scroll to position [46, 0]
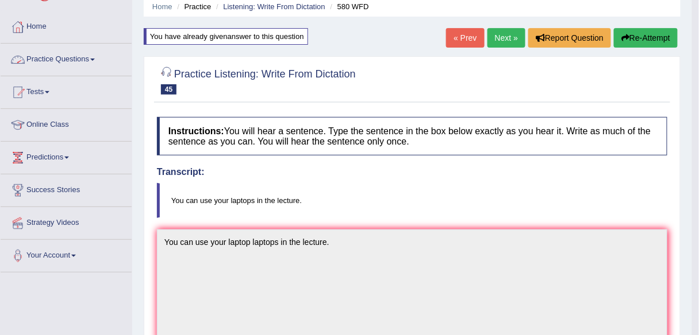
drag, startPoint x: 86, startPoint y: 58, endPoint x: 96, endPoint y: 95, distance: 38.7
click at [86, 58] on link "Practice Questions" at bounding box center [66, 58] width 131 height 29
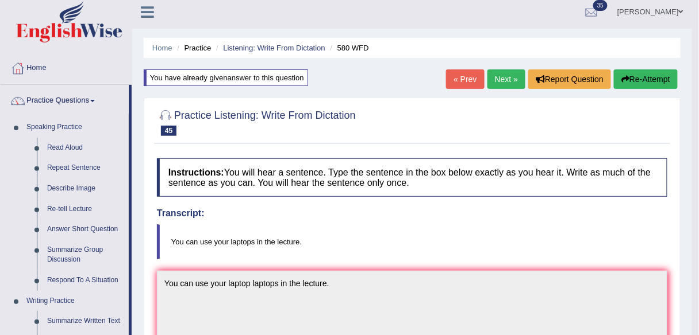
scroll to position [0, 0]
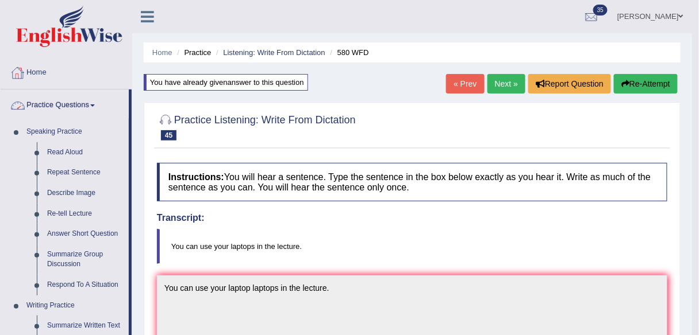
drag, startPoint x: 65, startPoint y: 81, endPoint x: 79, endPoint y: 76, distance: 15.3
click at [65, 81] on link "Home" at bounding box center [66, 71] width 131 height 29
